Goal: Transaction & Acquisition: Purchase product/service

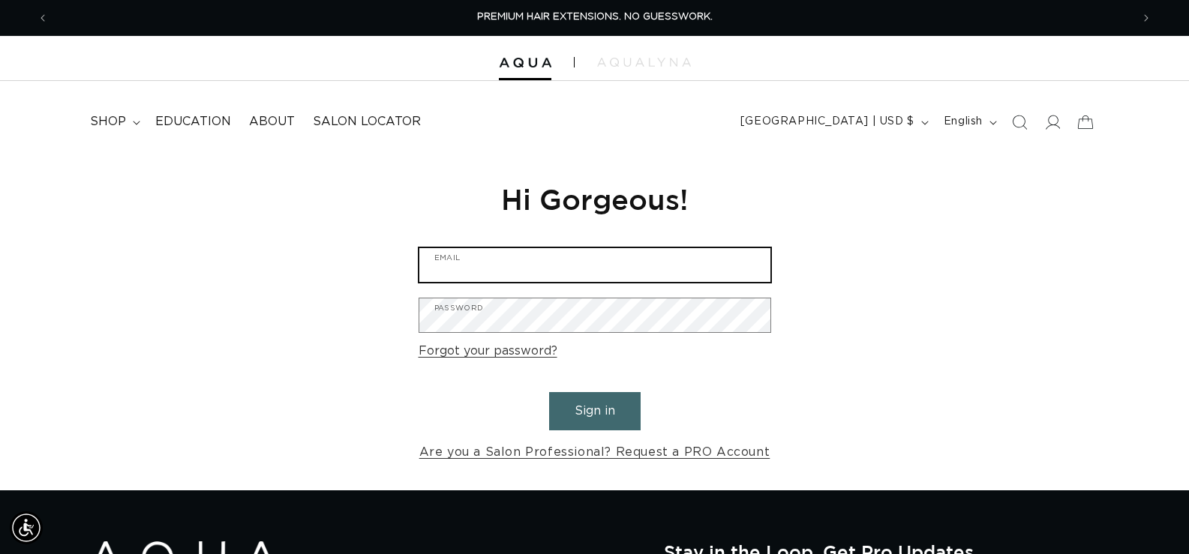
type input "[EMAIL_ADDRESS][DOMAIN_NAME]"
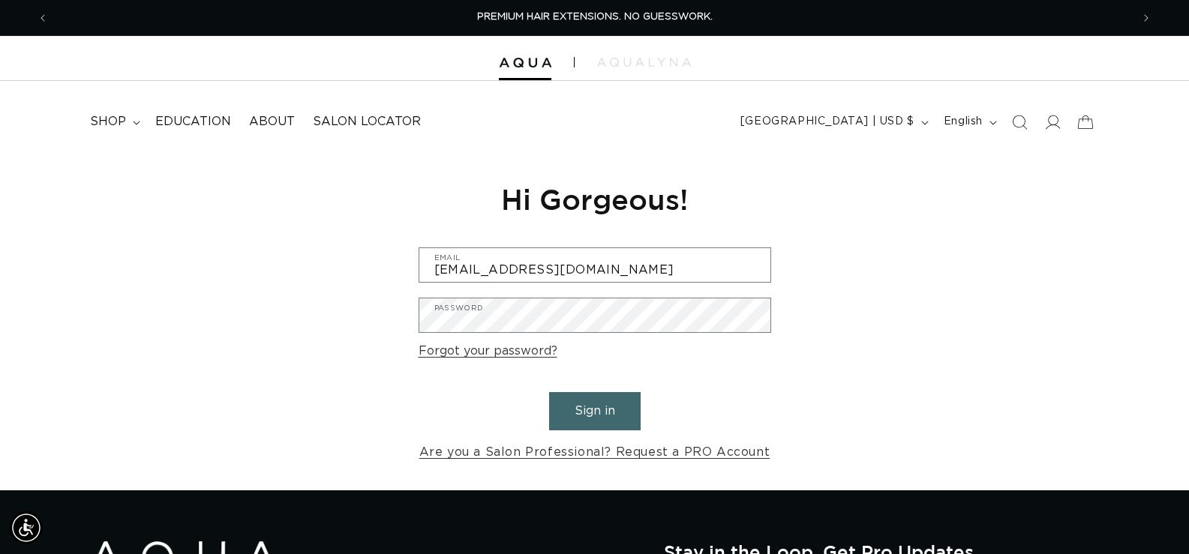
click at [583, 411] on button "Sign in" at bounding box center [594, 411] width 91 height 38
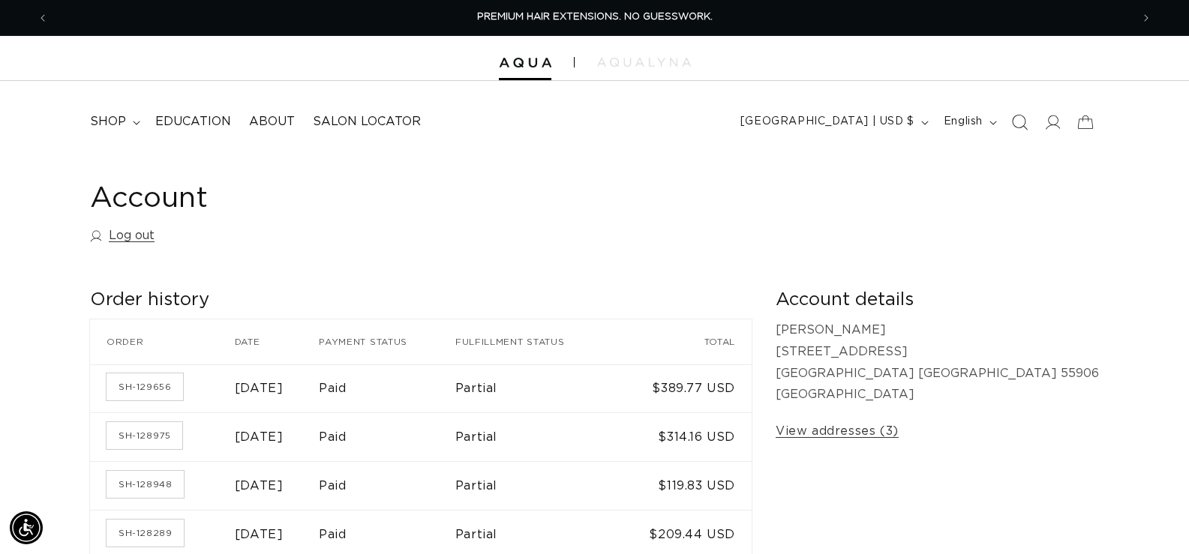
click at [1016, 112] on span "Search" at bounding box center [1019, 122] width 33 height 33
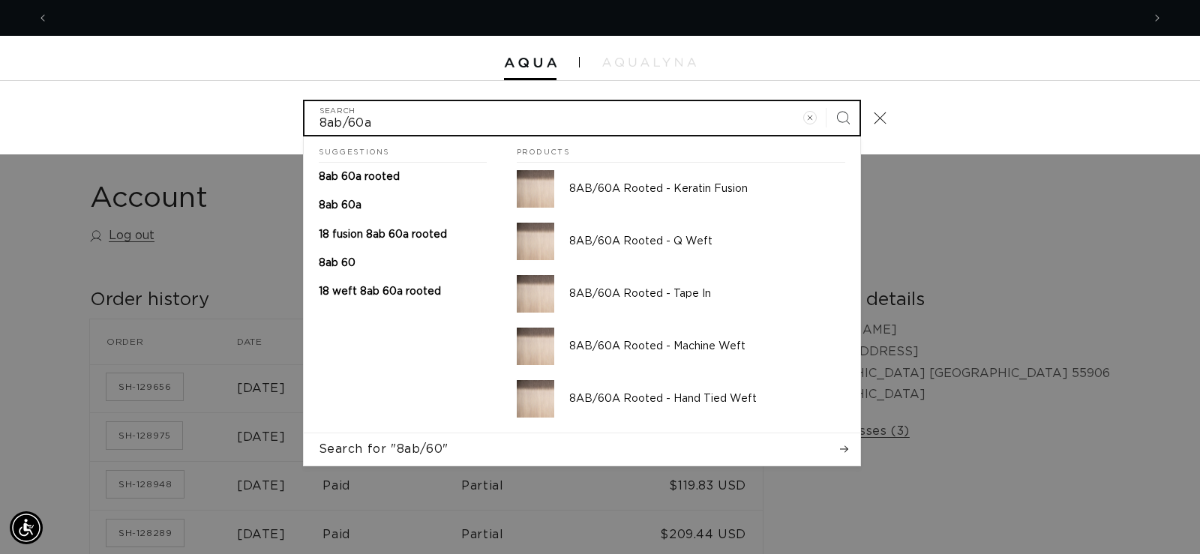
scroll to position [0, 1093]
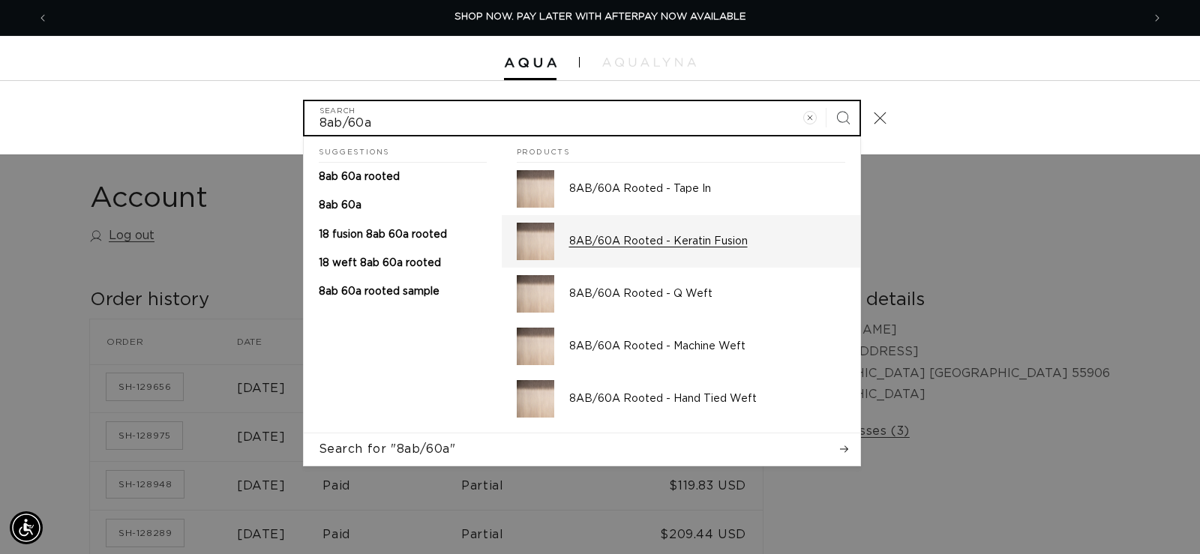
type input "8ab/60a"
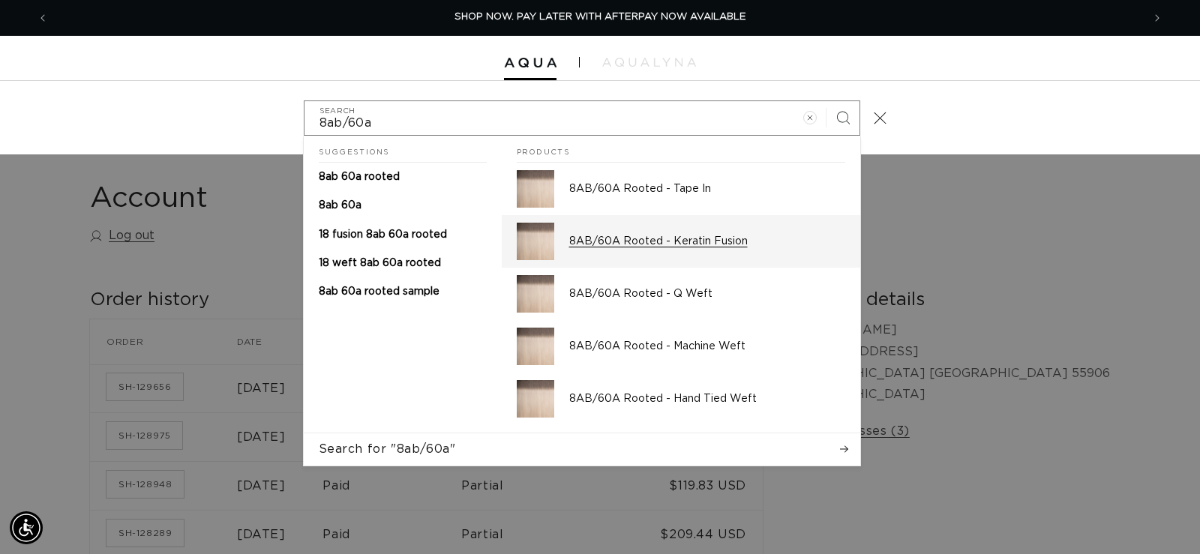
click at [700, 251] on div "8AB/60A Rooted - Keratin Fusion" at bounding box center [707, 241] width 276 height 37
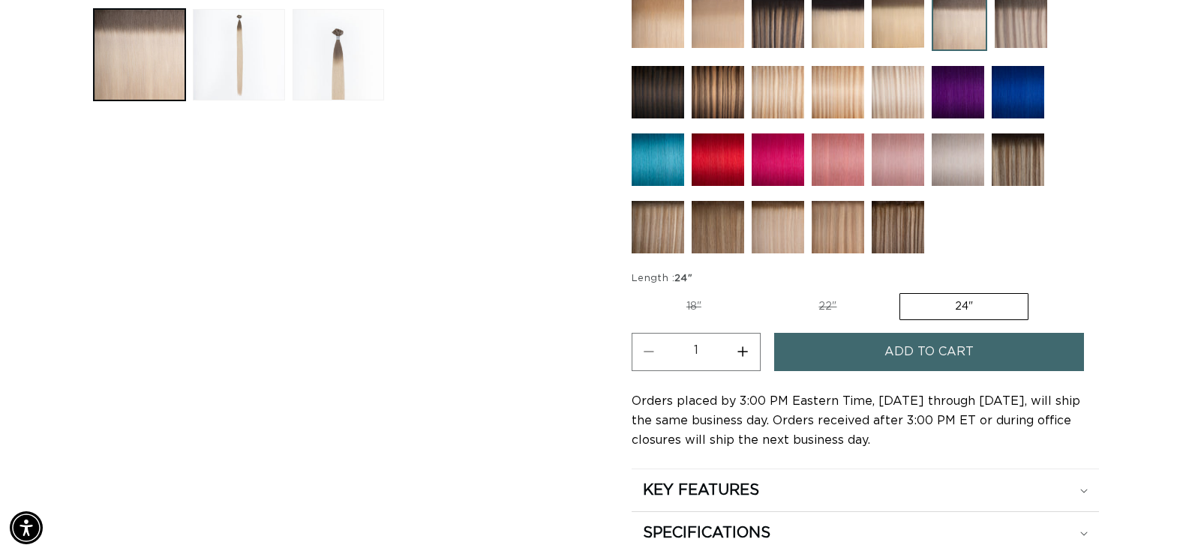
scroll to position [0, 1082]
click at [711, 316] on label "18" Variant sold out or unavailable" at bounding box center [693, 306] width 124 height 25
click at [636, 291] on input "18" Variant sold out or unavailable" at bounding box center [635, 290] width 1 height 1
radio input "true"
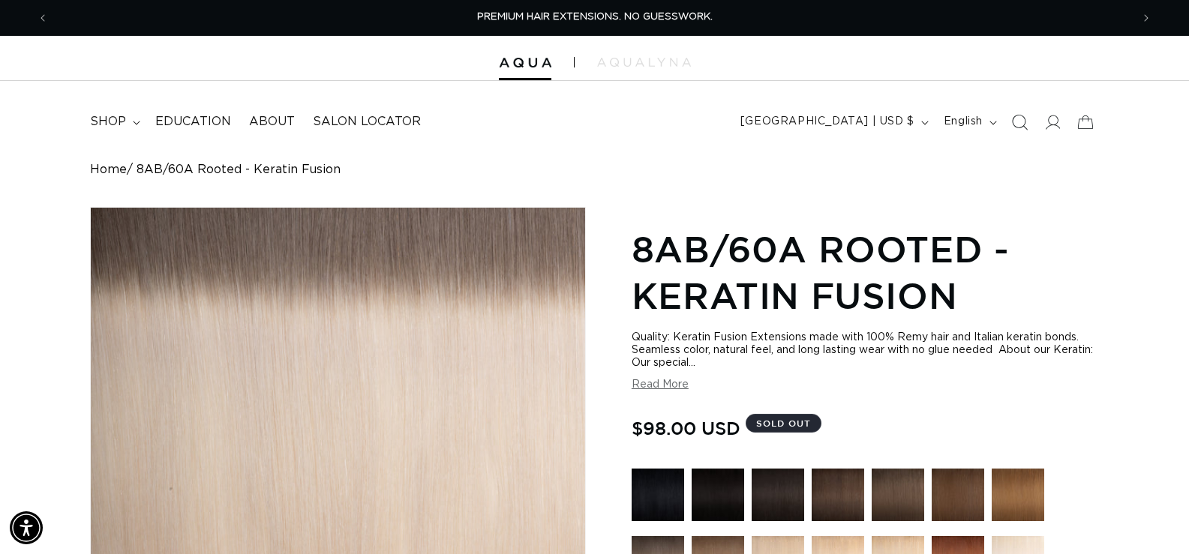
click at [1027, 119] on icon "Search" at bounding box center [1019, 122] width 16 height 16
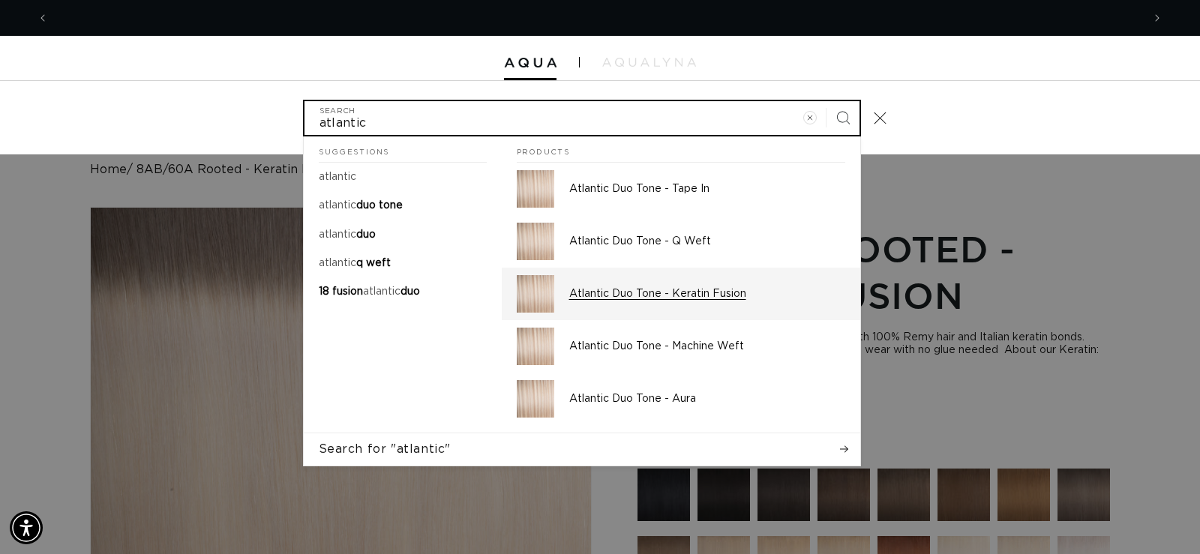
scroll to position [0, 2187]
type input "atlantic"
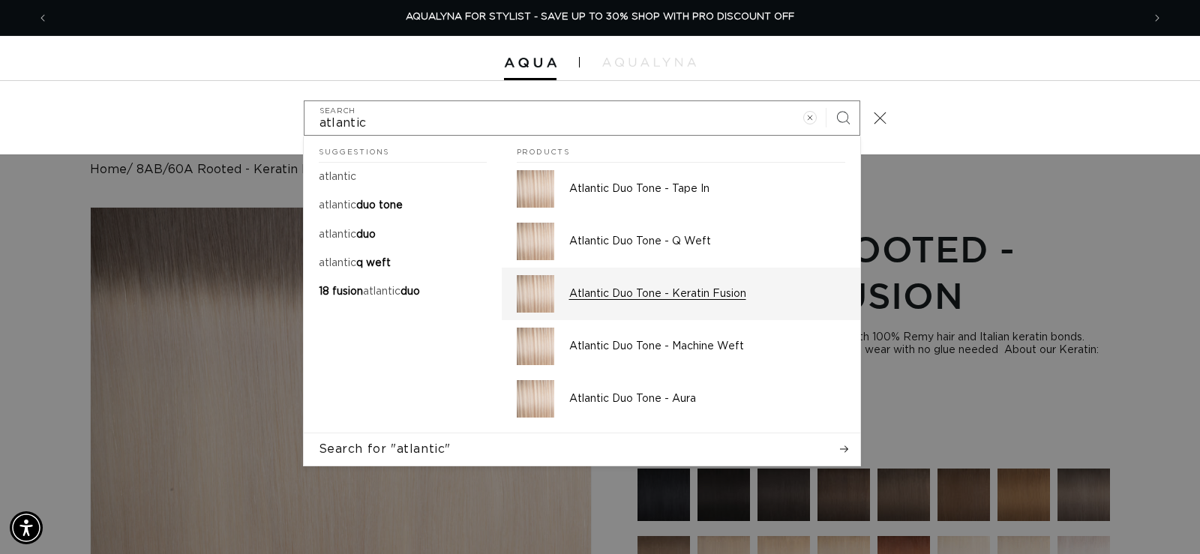
click at [684, 295] on p "Atlantic Duo Tone - Keratin Fusion" at bounding box center [707, 293] width 276 height 13
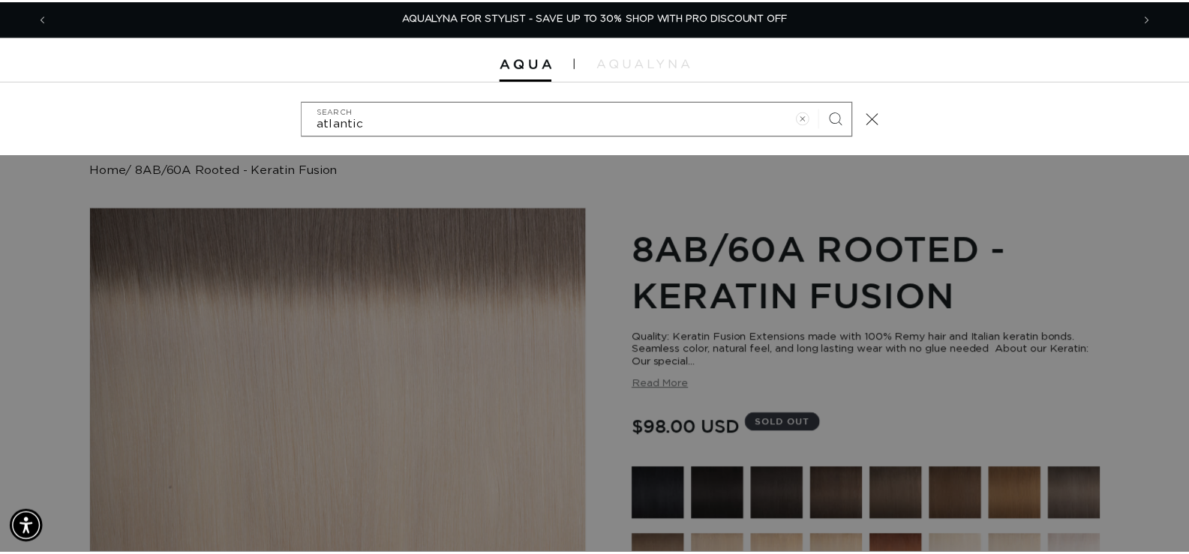
scroll to position [0, 0]
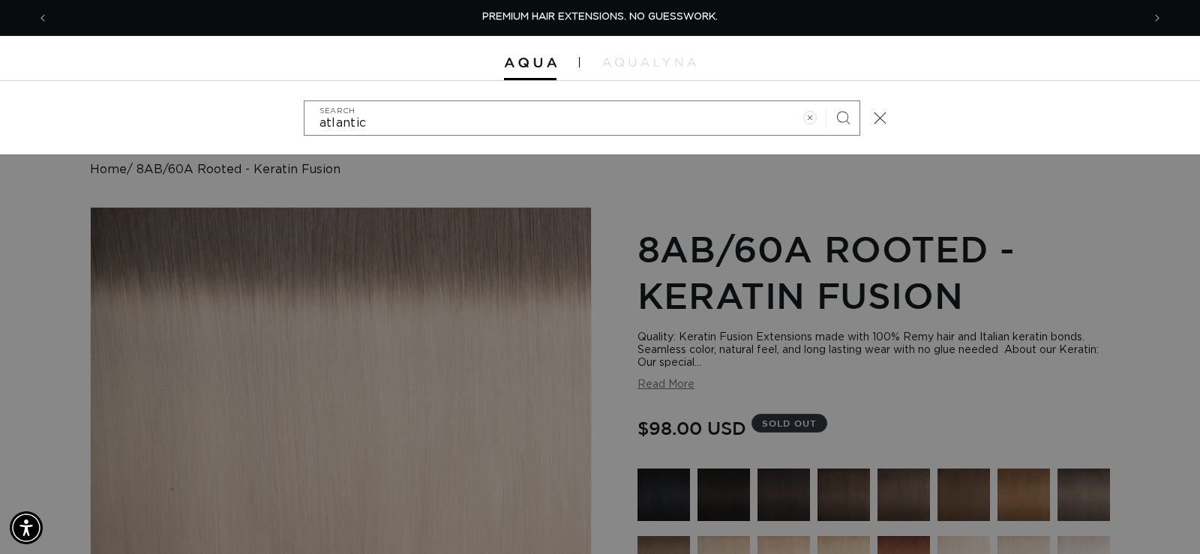
click at [0, 118] on div "Search" at bounding box center [0, 118] width 0 height 0
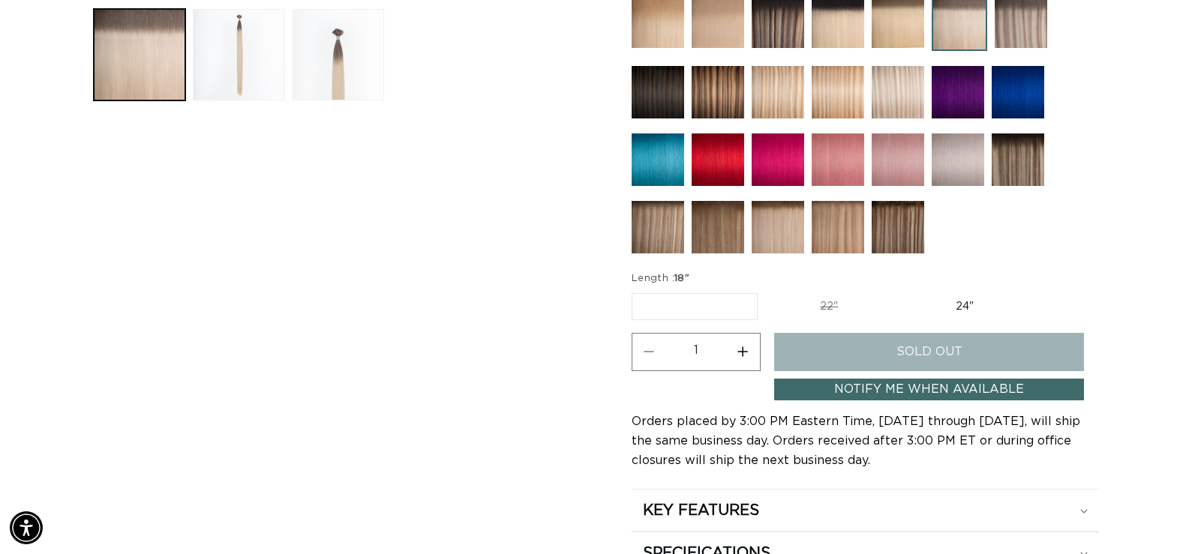
scroll to position [0, 2164]
click at [734, 358] on button "Increase quantity for 8AB/60A Rooted - Keratin Fusion" at bounding box center [743, 352] width 34 height 38
type input "2"
click at [1045, 391] on link "Notify Me When Available" at bounding box center [929, 390] width 310 height 22
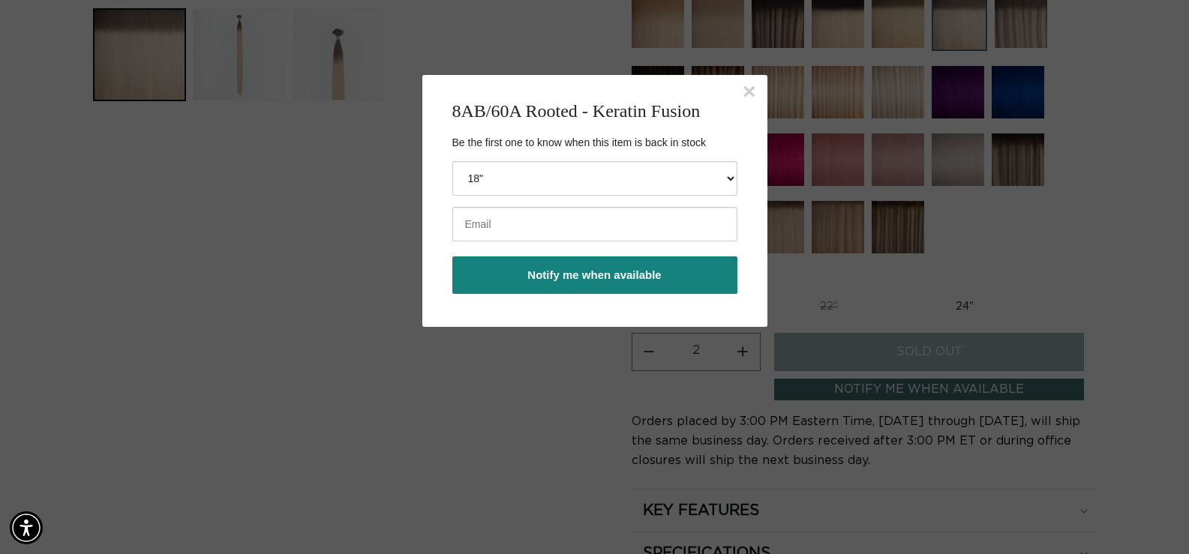
scroll to position [0, 0]
click at [574, 218] on input "email" at bounding box center [594, 224] width 285 height 34
type input "[EMAIL_ADDRESS][DOMAIN_NAME]"
click at [452, 256] on button "Notify me when available" at bounding box center [594, 274] width 285 height 37
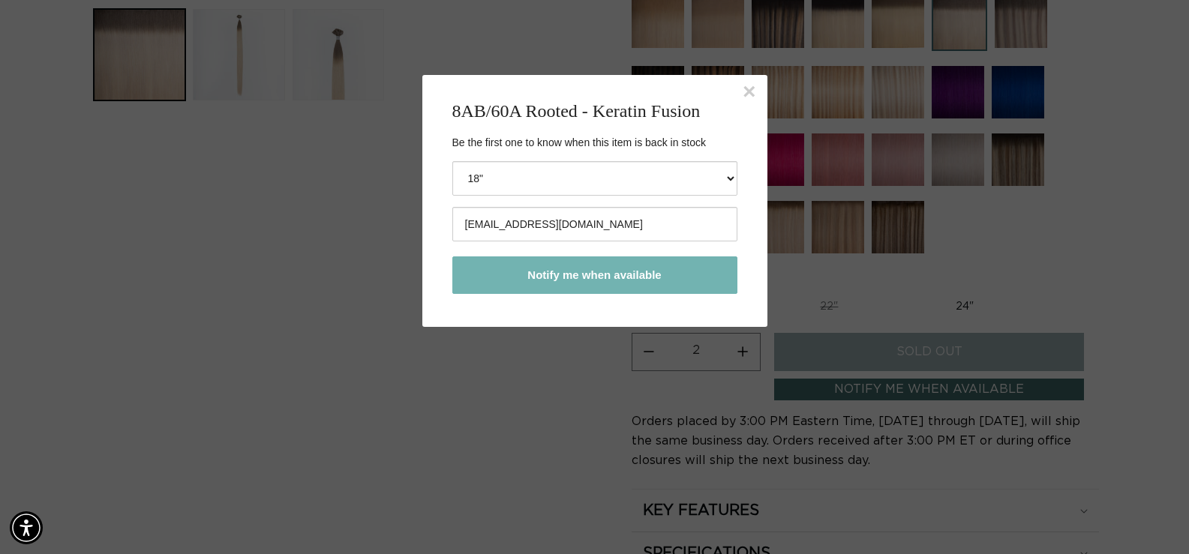
scroll to position [0, 0]
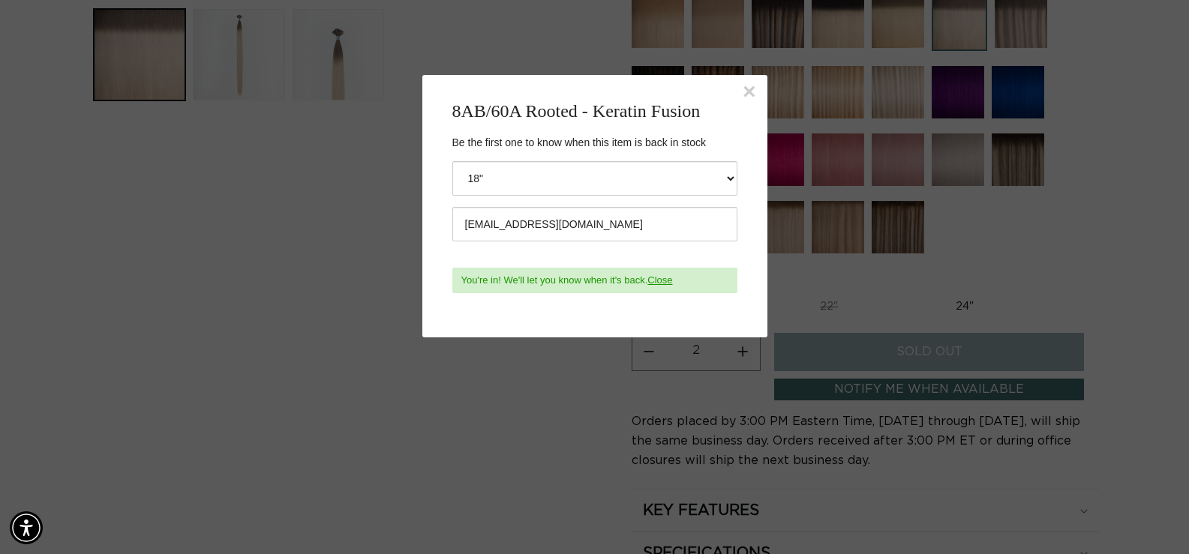
click at [571, 278] on div "You're in! We'll let you know when it's back. Close" at bounding box center [594, 280] width 285 height 25
click at [1093, 286] on body "× 8AB/60A Rooted - Keratin Fusion Be the first one to know when this item is ba…" at bounding box center [594, 352] width 1189 height 554
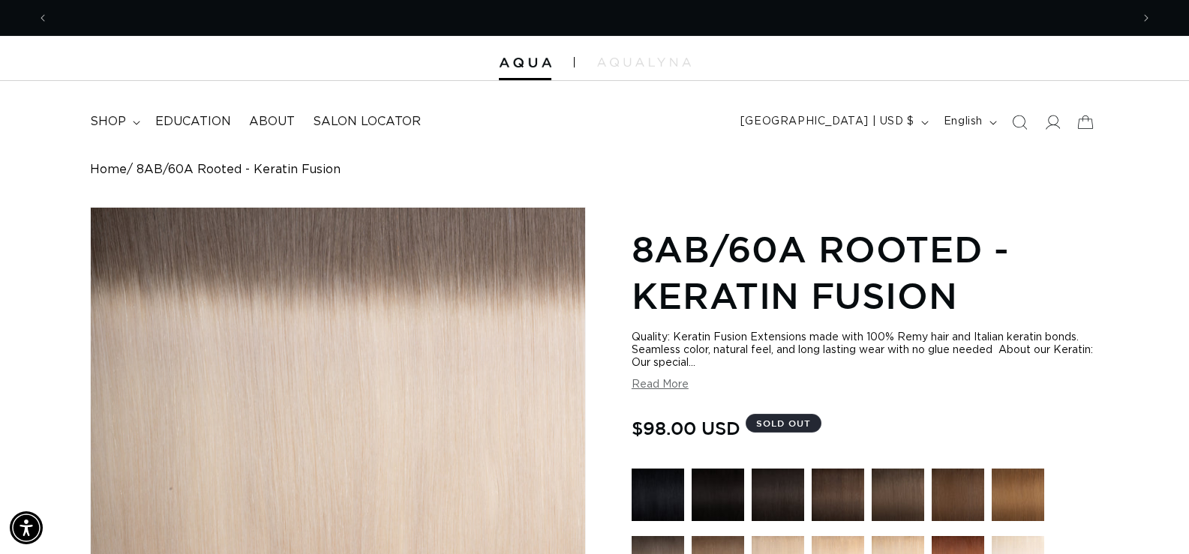
scroll to position [0, 2164]
click at [512, 19] on span "AQUALYNA FOR STYLIST - SAVE UP TO 30% SHOP WITH PRO DISCOUNT OFF" at bounding box center [594, 17] width 388 height 10
click at [655, 63] on img at bounding box center [644, 62] width 94 height 9
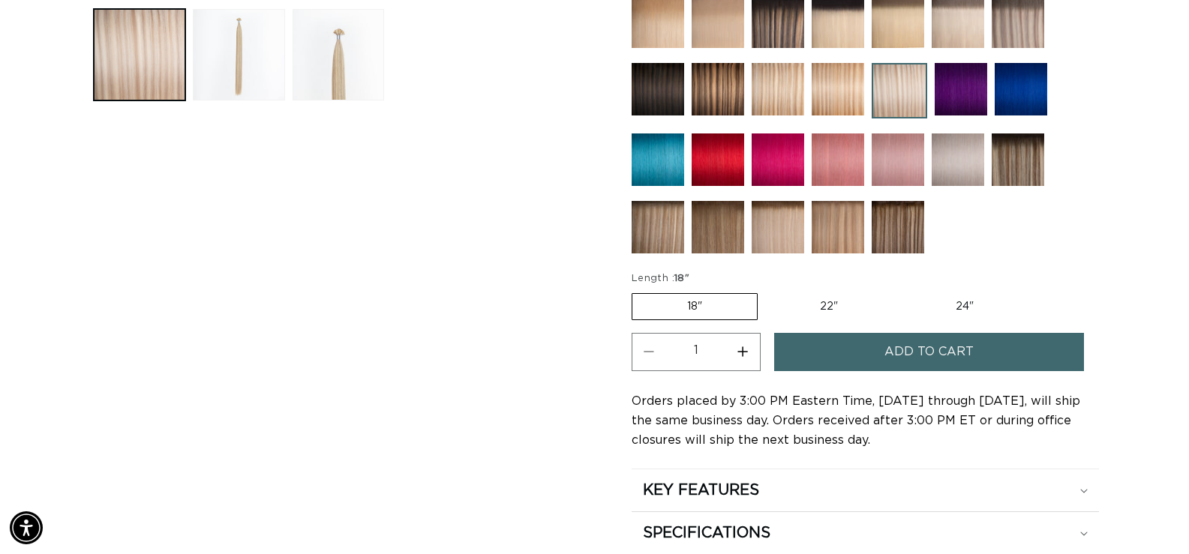
click at [742, 362] on button "Increase quantity for Atlantic Duo Tone - Keratin Fusion" at bounding box center [743, 352] width 34 height 38
click at [855, 347] on button "Add to cart" at bounding box center [929, 352] width 310 height 38
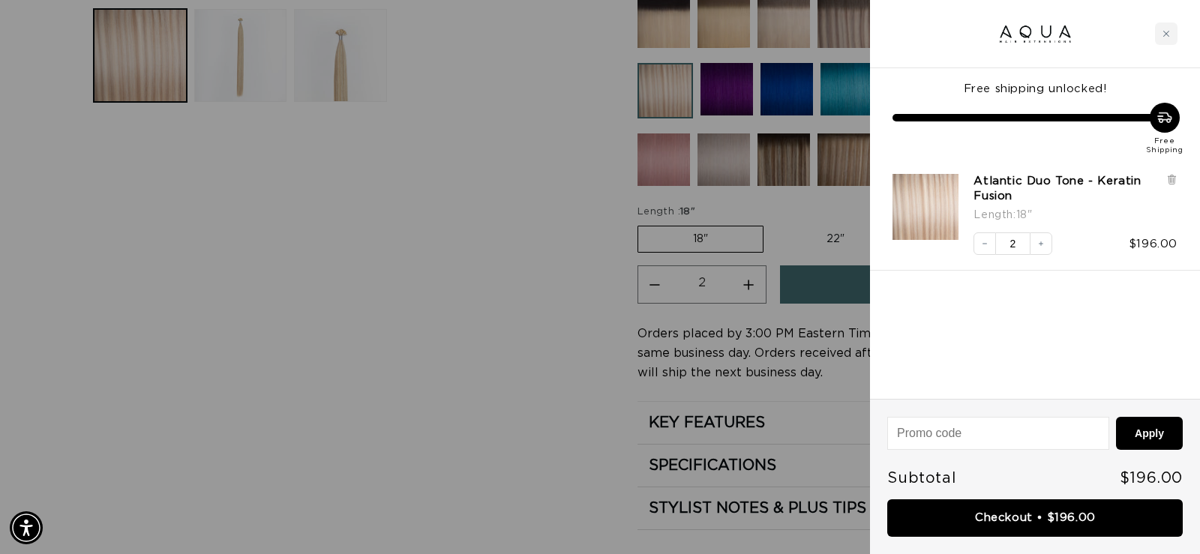
click at [787, 311] on div at bounding box center [600, 277] width 1200 height 554
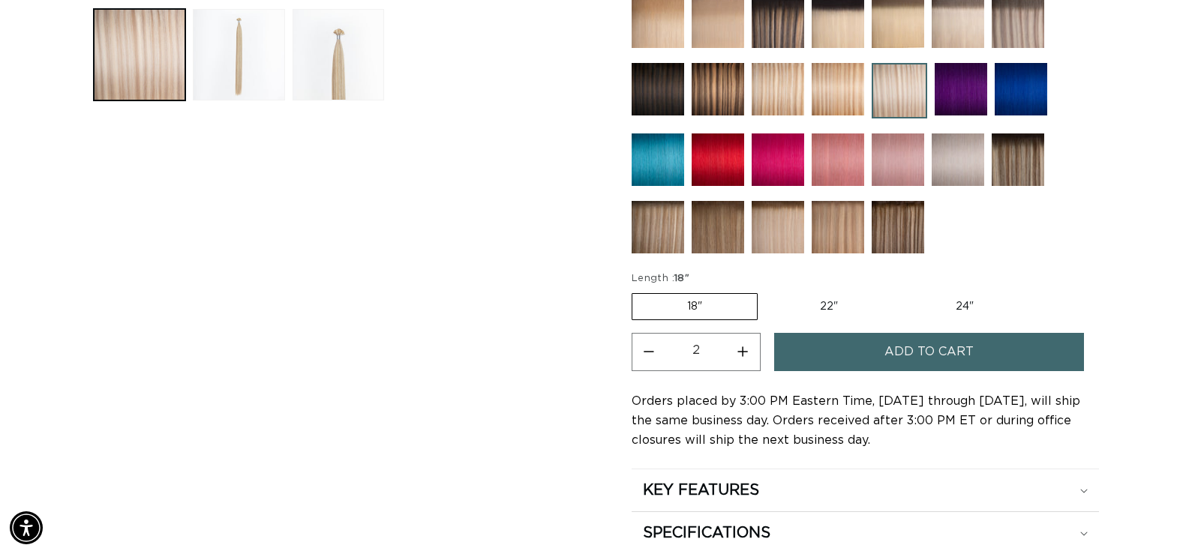
scroll to position [0, 2164]
click at [745, 348] on button "Increase quantity for Atlantic Duo Tone - Keratin Fusion" at bounding box center [743, 352] width 34 height 38
click at [645, 349] on button "Decrease quantity for Atlantic Duo Tone - Keratin Fusion" at bounding box center [649, 352] width 34 height 38
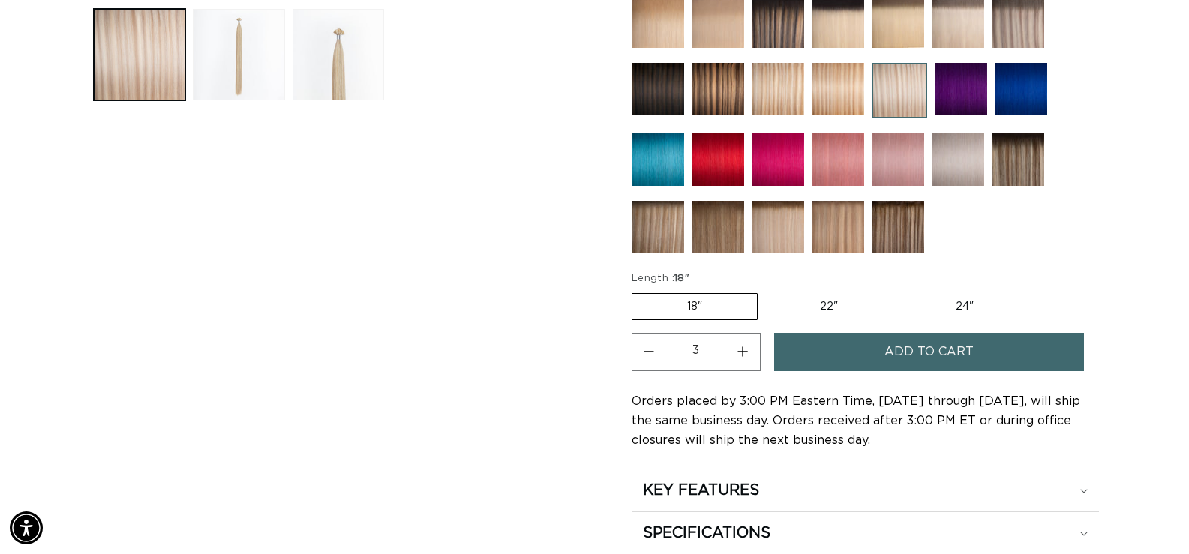
type input "2"
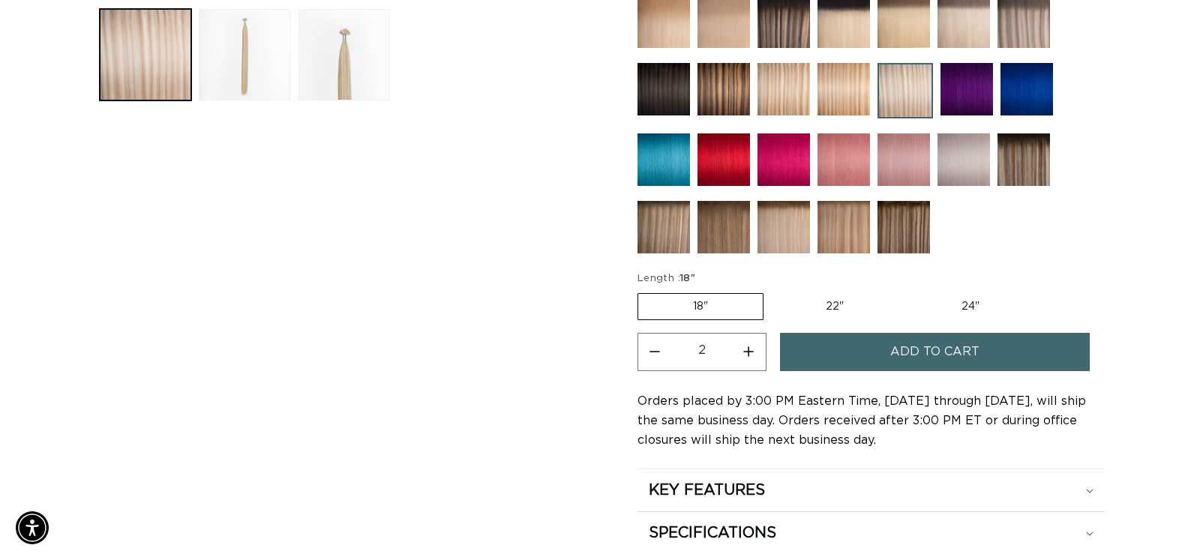
scroll to position [0, 0]
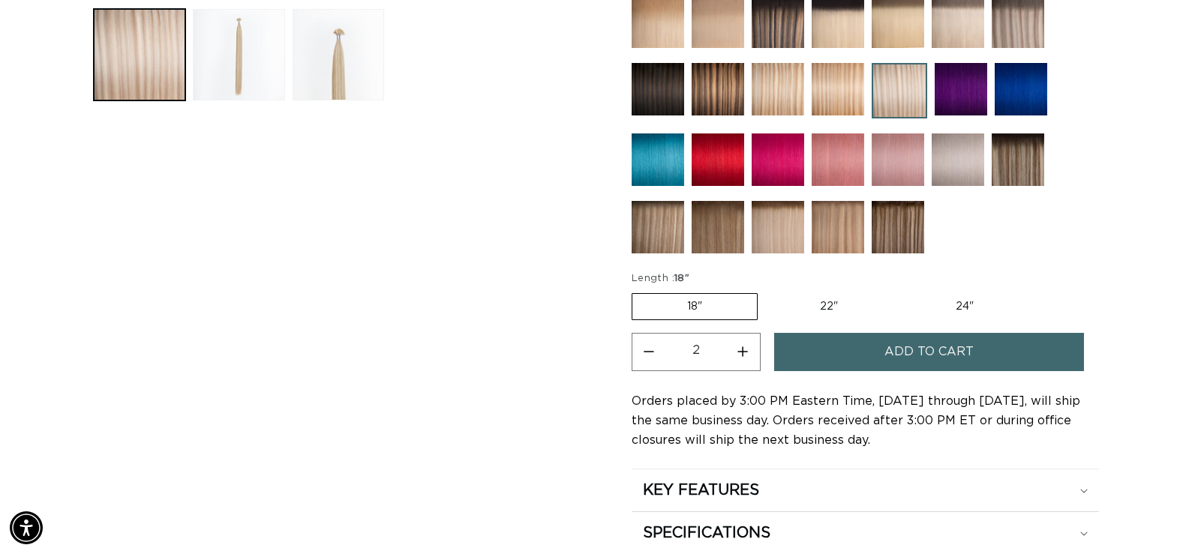
click at [966, 356] on span "Add to cart" at bounding box center [928, 352] width 89 height 38
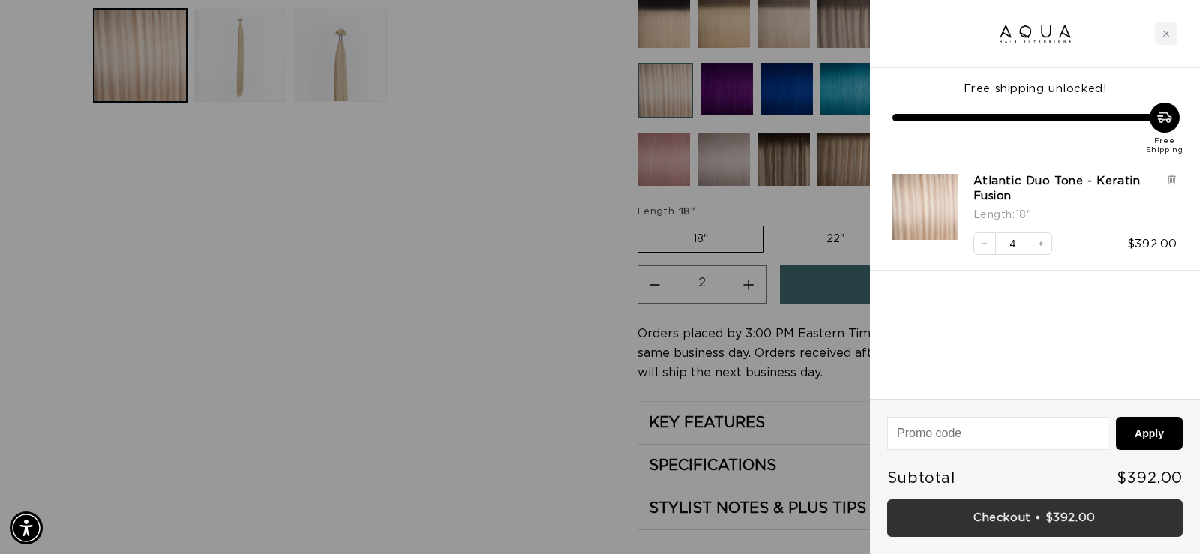
click at [1033, 528] on link "Checkout • $392.00" at bounding box center [1034, 518] width 295 height 38
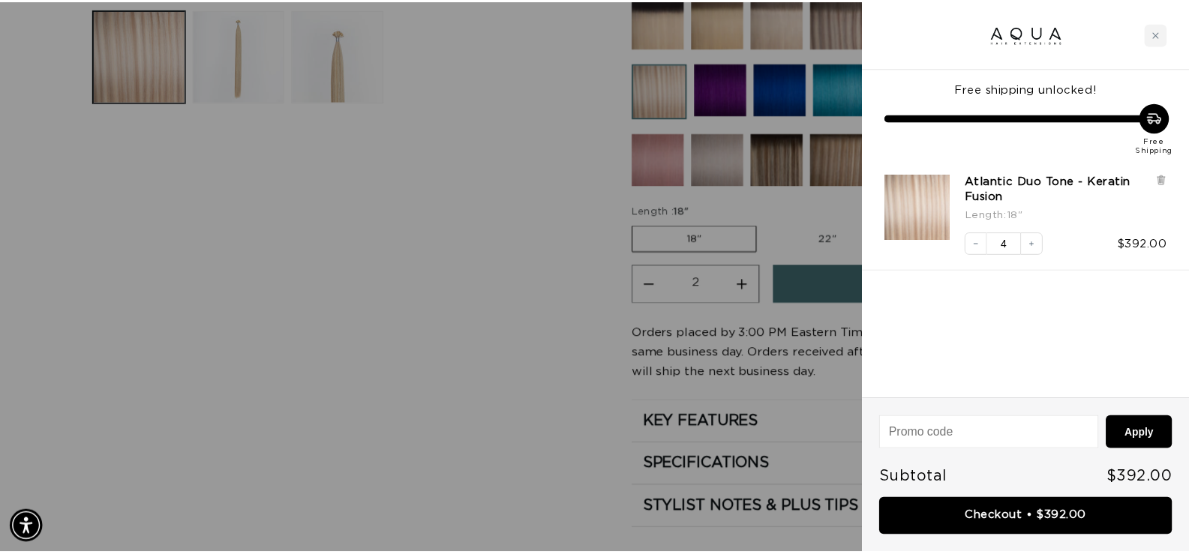
scroll to position [0, 2187]
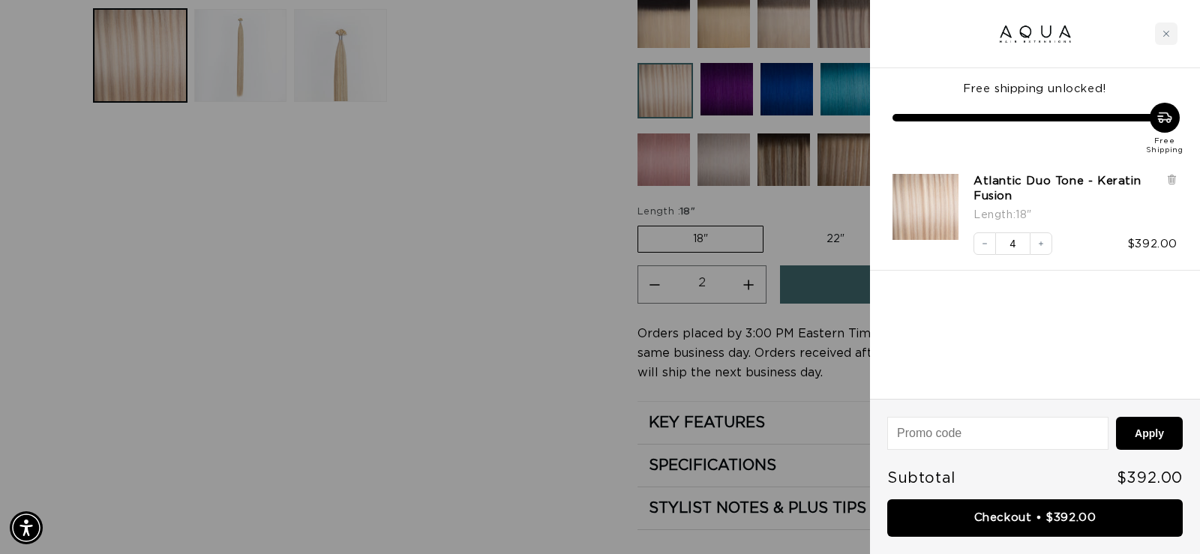
click at [544, 316] on div at bounding box center [600, 277] width 1200 height 554
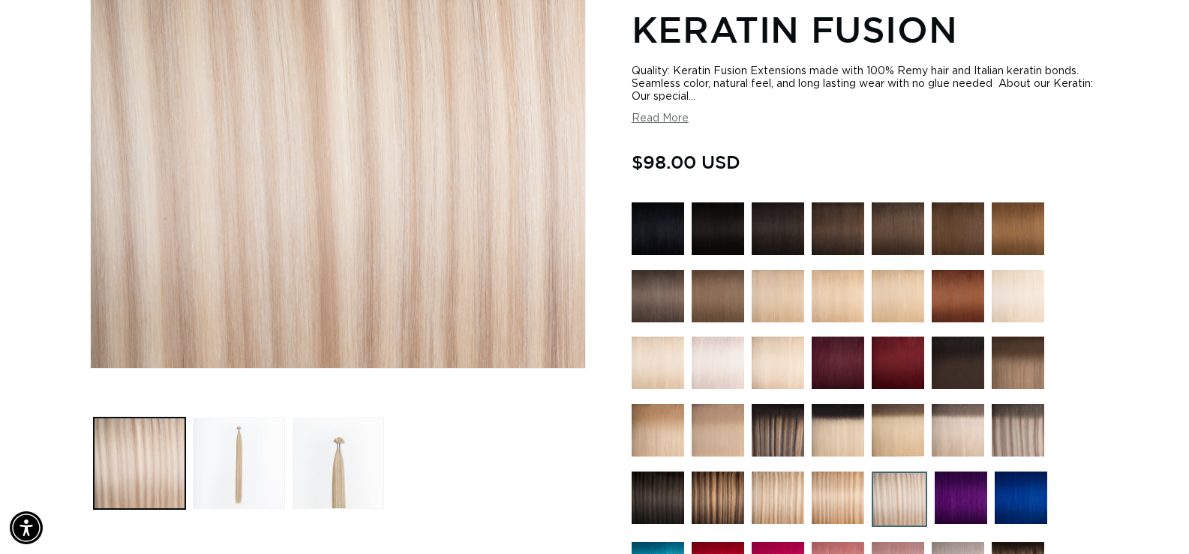
scroll to position [225, 0]
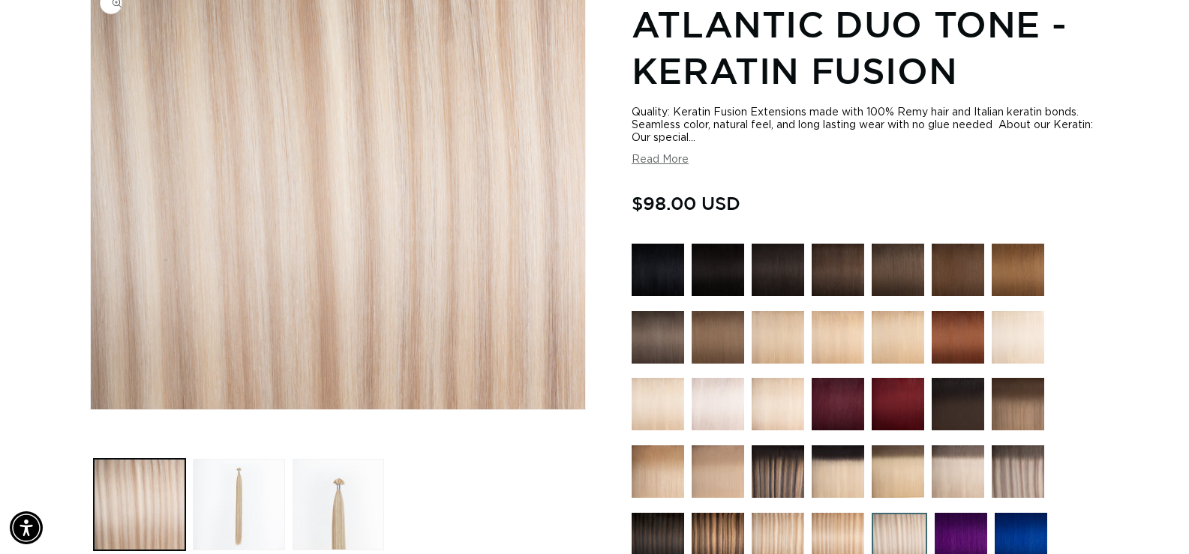
drag, startPoint x: 576, startPoint y: 190, endPoint x: 579, endPoint y: 178, distance: 12.4
